Goal: Task Accomplishment & Management: Use online tool/utility

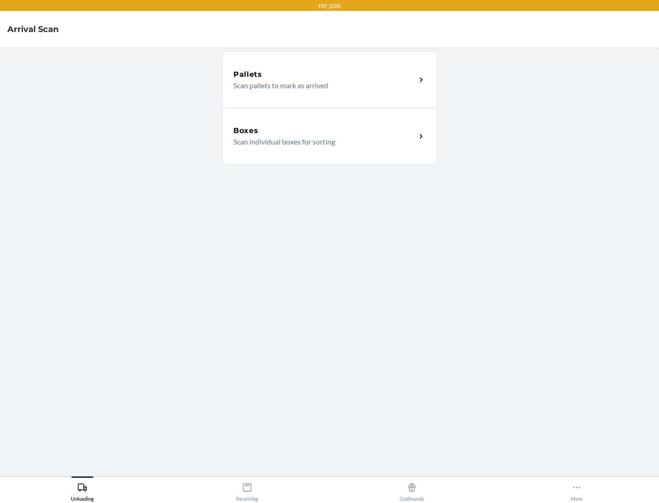
click at [324, 131] on div "Boxes" at bounding box center [324, 130] width 183 height 11
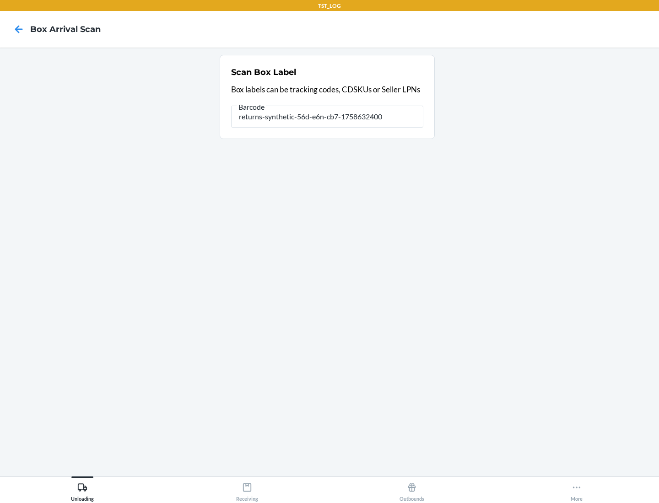
type input "returns-synthetic-56d-e6n-cb7-1758632400"
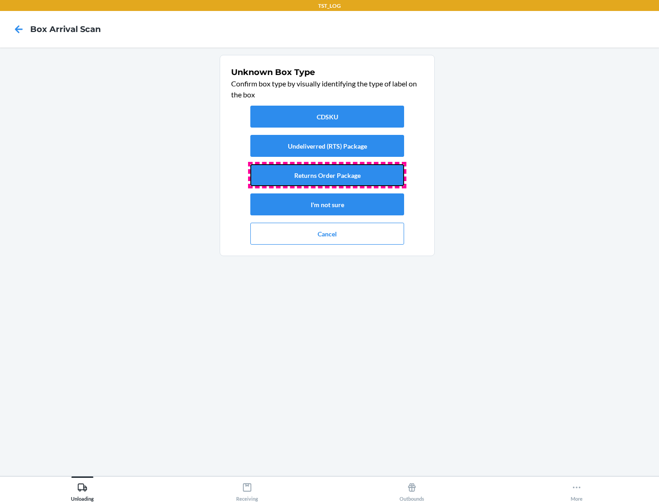
click at [327, 175] on button "Returns Order Package" at bounding box center [327, 175] width 154 height 22
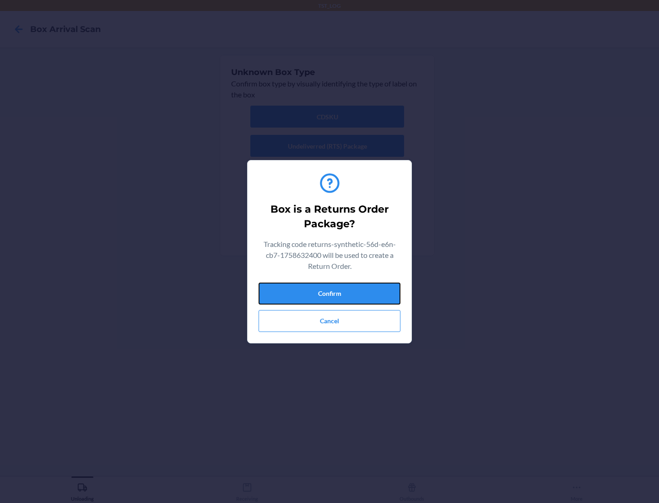
click at [329, 293] on button "Confirm" at bounding box center [329, 294] width 142 height 22
